Goal: Task Accomplishment & Management: Use online tool/utility

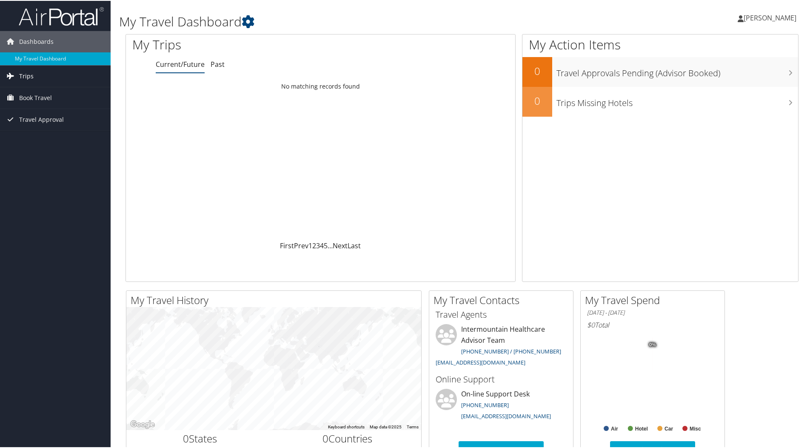
click at [29, 74] on span "Trips" at bounding box center [26, 75] width 14 height 21
click at [43, 90] on link "Current/Future Trips" at bounding box center [55, 92] width 111 height 13
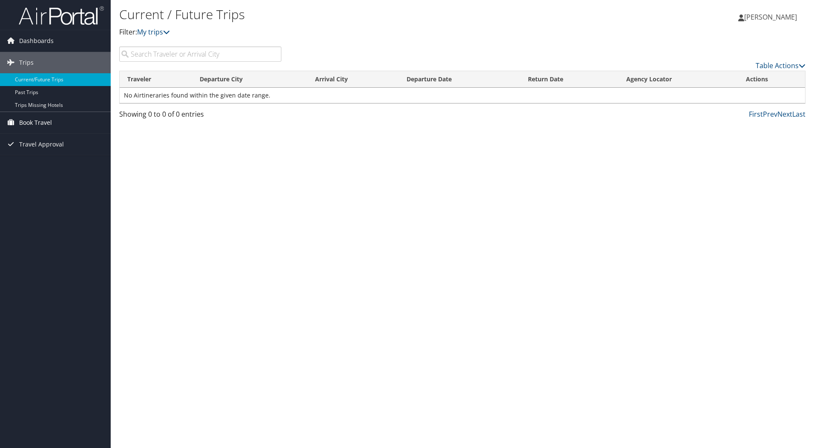
click at [43, 125] on span "Book Travel" at bounding box center [35, 122] width 33 height 21
click at [83, 165] on link "Book/Manage Online Trips" at bounding box center [55, 165] width 111 height 13
